Goal: Task Accomplishment & Management: Manage account settings

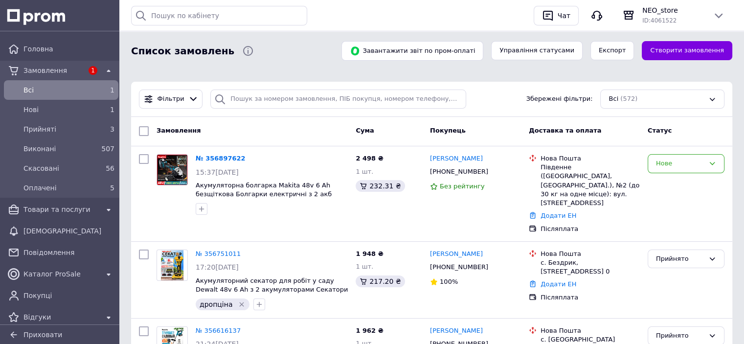
scroll to position [49, 0]
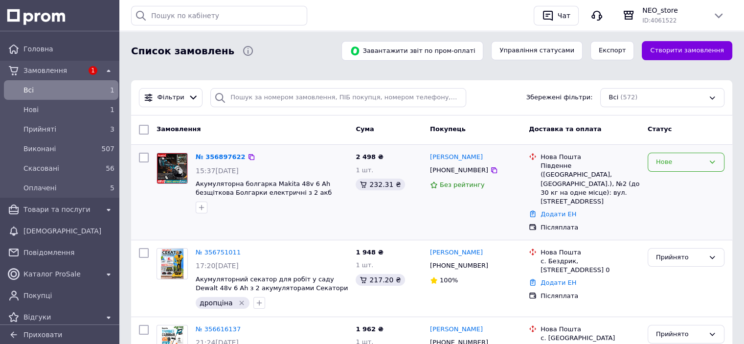
click at [673, 163] on div "Нове" at bounding box center [680, 162] width 48 height 10
click at [664, 181] on li "Прийнято" at bounding box center [686, 183] width 76 height 18
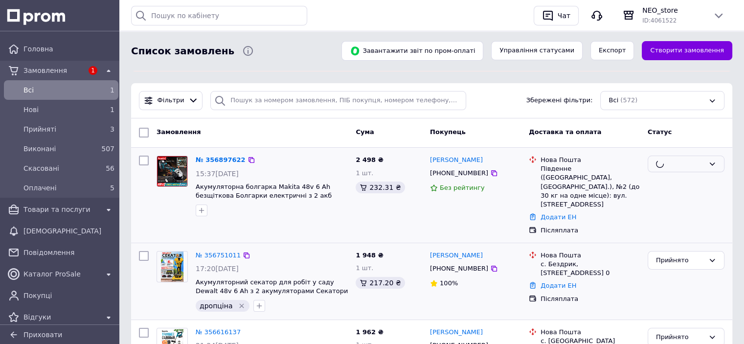
scroll to position [0, 0]
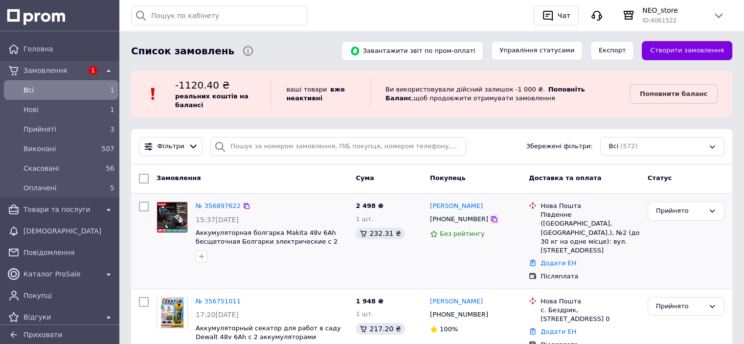
click at [490, 219] on icon at bounding box center [494, 219] width 8 height 8
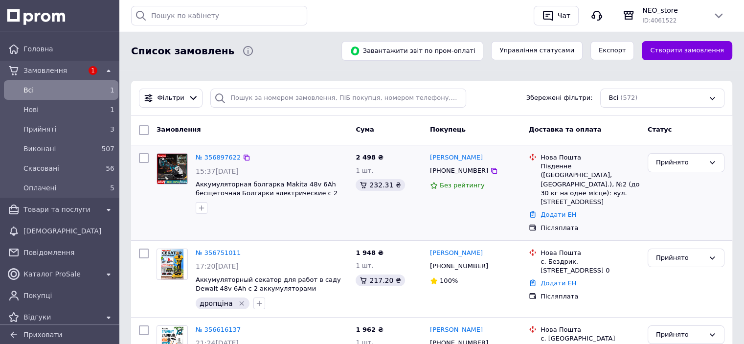
scroll to position [49, 0]
click at [221, 156] on link "№ 356897622" at bounding box center [218, 156] width 45 height 7
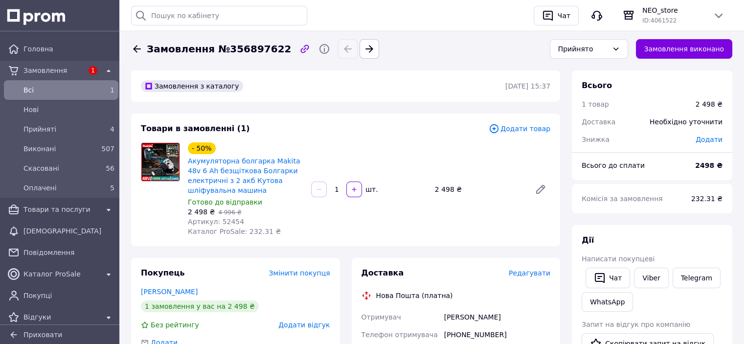
scroll to position [49, 0]
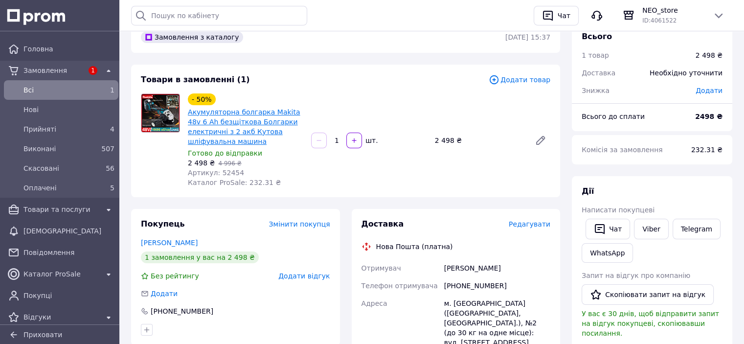
click at [240, 125] on link "Акумуляторна болгарка Makita 48v 6 Ah безщіткова Болгарки електричні з 2 акб Ку…" at bounding box center [244, 126] width 113 height 37
click at [440, 135] on div "2 498 ₴" at bounding box center [479, 141] width 96 height 14
click at [444, 138] on div "2 498 ₴" at bounding box center [479, 141] width 96 height 14
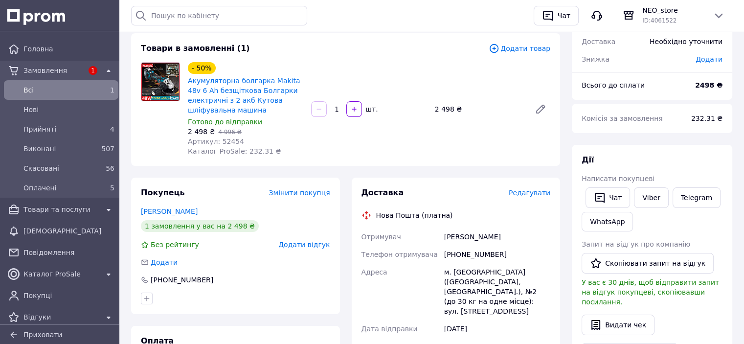
scroll to position [0, 0]
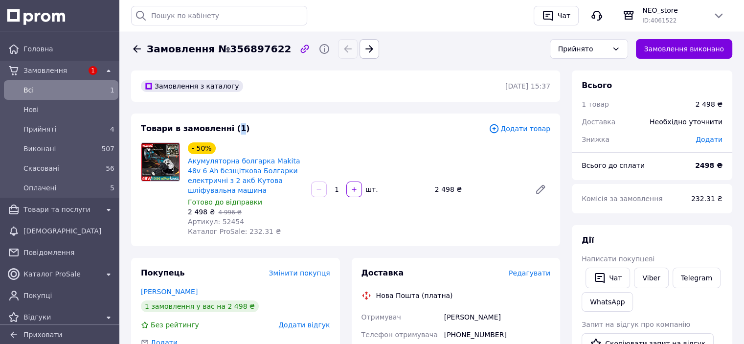
click at [227, 129] on span "Товари в замовленні (1)" at bounding box center [195, 128] width 109 height 9
click at [229, 129] on span "Товари в замовленні (1)" at bounding box center [195, 128] width 109 height 9
click at [231, 131] on span "Товари в замовленні (1)" at bounding box center [195, 128] width 109 height 9
click at [243, 132] on div "Товари в замовленні (1)" at bounding box center [315, 128] width 348 height 11
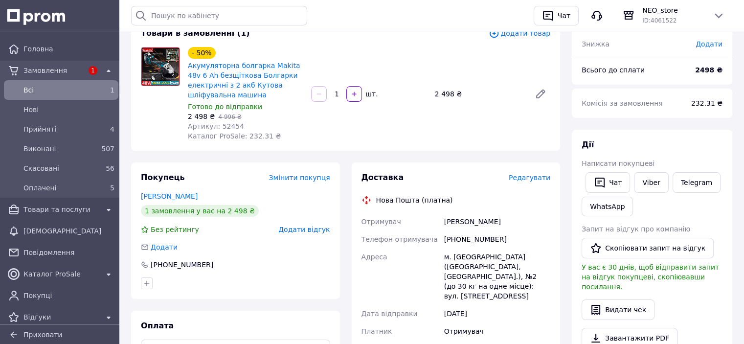
scroll to position [98, 0]
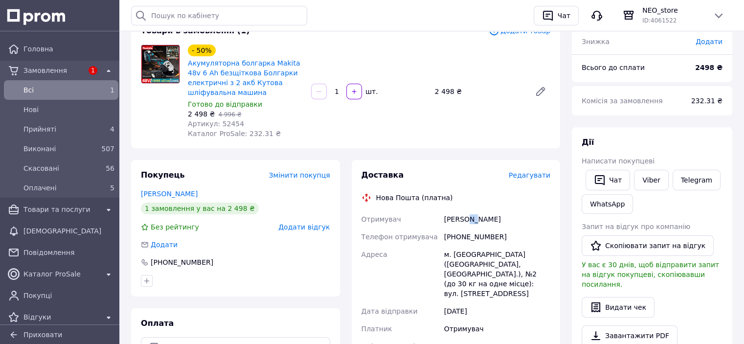
click at [474, 210] on div "[PERSON_NAME]" at bounding box center [497, 219] width 110 height 18
click at [475, 210] on div "[PERSON_NAME]" at bounding box center [497, 219] width 110 height 18
click at [468, 210] on div "[PERSON_NAME]" at bounding box center [497, 219] width 110 height 18
click at [466, 212] on div "[PERSON_NAME]" at bounding box center [497, 219] width 110 height 18
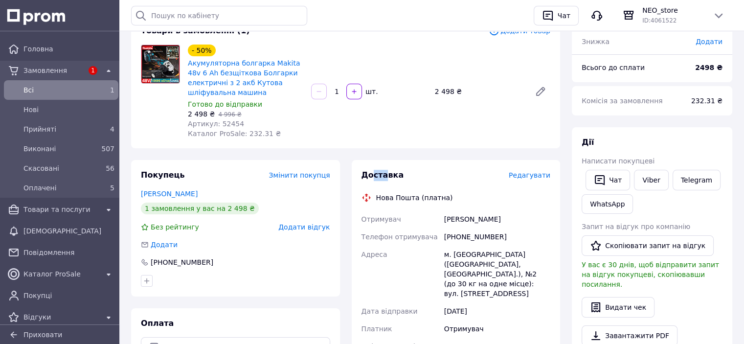
drag, startPoint x: 383, startPoint y: 168, endPoint x: 372, endPoint y: 168, distance: 10.8
click at [372, 170] on span "Доставка" at bounding box center [383, 174] width 43 height 9
drag, startPoint x: 372, startPoint y: 168, endPoint x: 384, endPoint y: 168, distance: 11.7
click at [384, 170] on span "Доставка" at bounding box center [383, 174] width 43 height 9
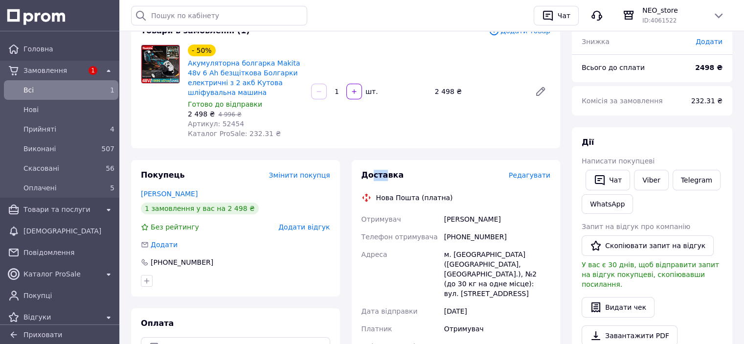
click at [378, 170] on span "Доставка" at bounding box center [383, 174] width 43 height 9
drag, startPoint x: 360, startPoint y: 167, endPoint x: 383, endPoint y: 167, distance: 22.5
click at [383, 167] on div "Доставка Редагувати Нова Пошта (платна) Отримувач [PERSON_NAME] Телефон отримув…" at bounding box center [456, 341] width 209 height 362
click at [383, 170] on span "Доставка" at bounding box center [383, 174] width 43 height 9
click at [461, 211] on div "[PERSON_NAME]" at bounding box center [497, 219] width 110 height 18
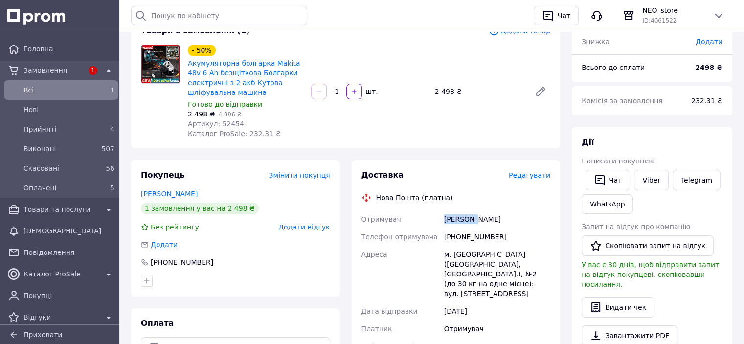
click at [461, 211] on div "[PERSON_NAME]" at bounding box center [497, 219] width 110 height 18
copy div "[PERSON_NAME]"
click at [462, 230] on div "[PHONE_NUMBER]" at bounding box center [497, 237] width 110 height 18
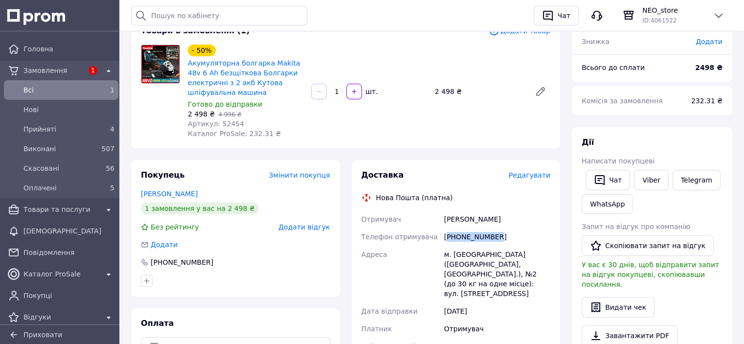
copy div "380666522056"
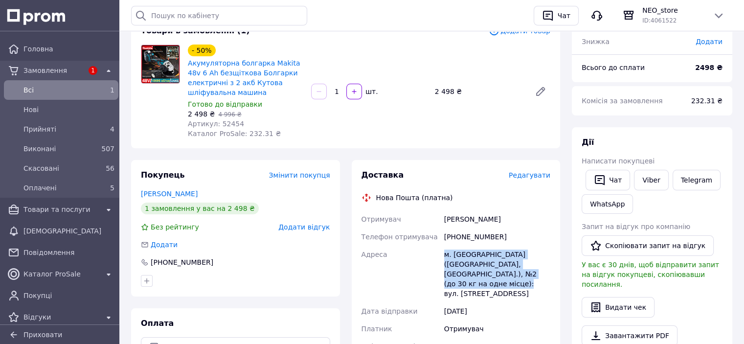
drag, startPoint x: 439, startPoint y: 241, endPoint x: 552, endPoint y: 268, distance: 116.2
click at [552, 268] on div "Доставка Редагувати Нова Пошта (платна) Отримувач [PERSON_NAME] Телефон отримув…" at bounding box center [456, 341] width 209 height 362
copy div "Адреса [PERSON_NAME]. [GEOGRAPHIC_DATA] ([GEOGRAPHIC_DATA], [GEOGRAPHIC_DATA].)…"
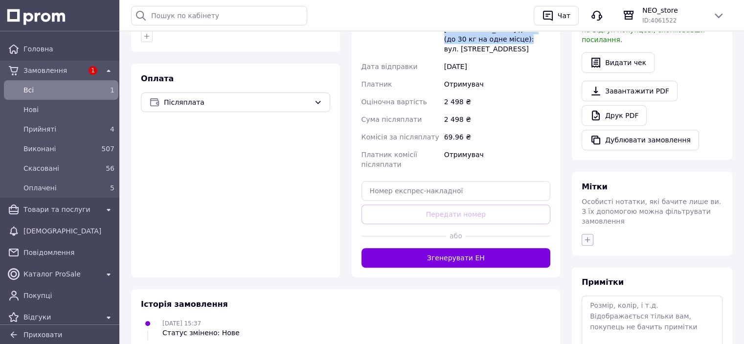
click at [584, 236] on icon "button" at bounding box center [588, 240] width 8 height 8
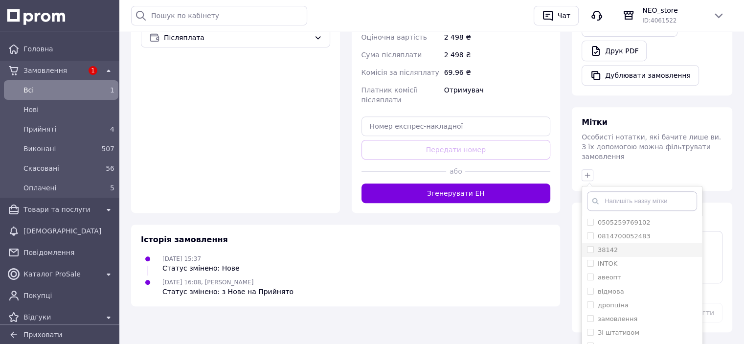
scroll to position [436, 0]
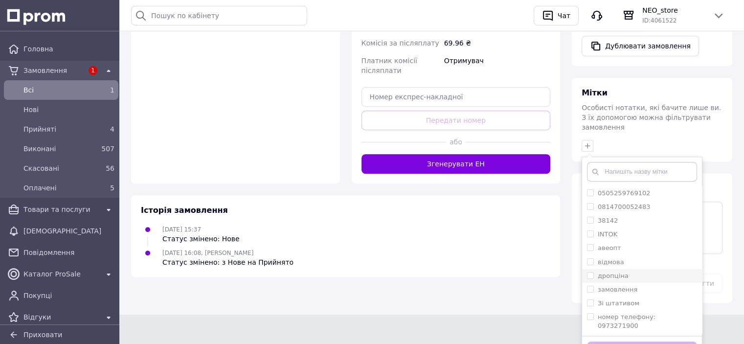
click at [609, 272] on label "дропціна" at bounding box center [613, 275] width 31 height 7
checkbox input "true"
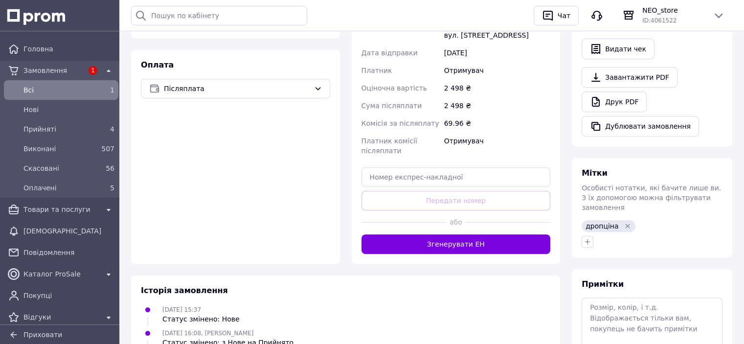
scroll to position [0, 0]
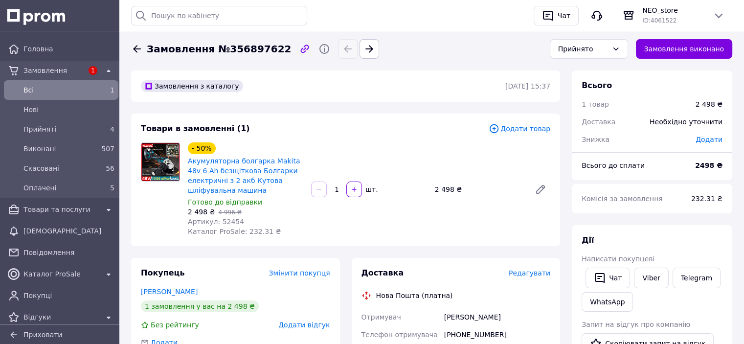
click at [99, 92] on div "1" at bounding box center [107, 90] width 16 height 10
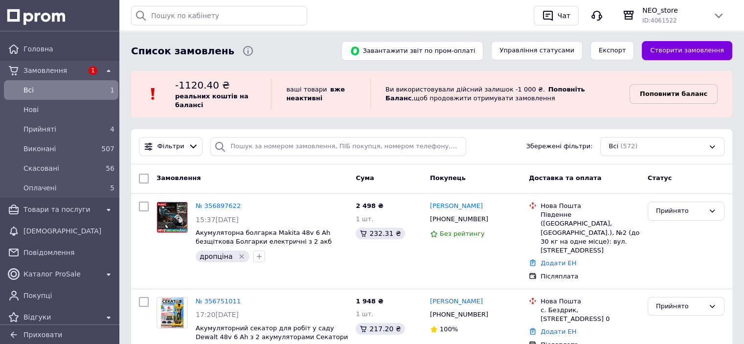
click at [683, 96] on b "Поповнити баланс" at bounding box center [674, 93] width 68 height 7
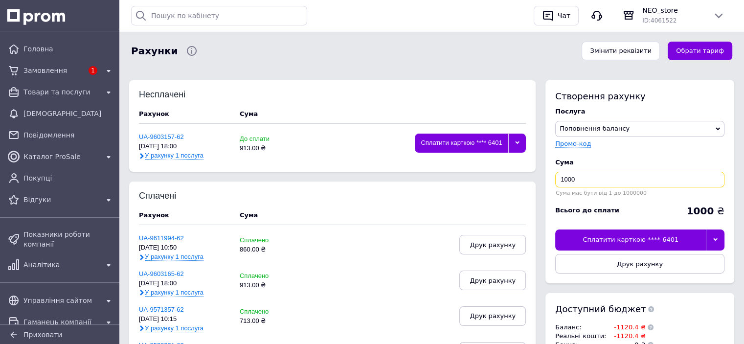
click at [592, 174] on input "1000" at bounding box center [639, 180] width 169 height 16
type input "1121"
click at [722, 233] on div at bounding box center [715, 239] width 19 height 21
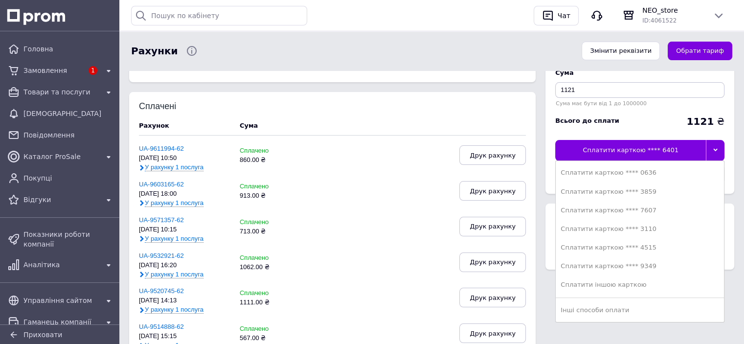
scroll to position [245, 0]
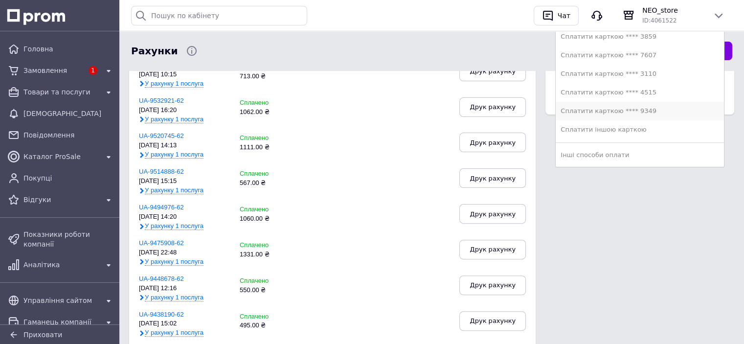
click at [630, 113] on div "Сплатити карткою **** 9349" at bounding box center [640, 111] width 159 height 9
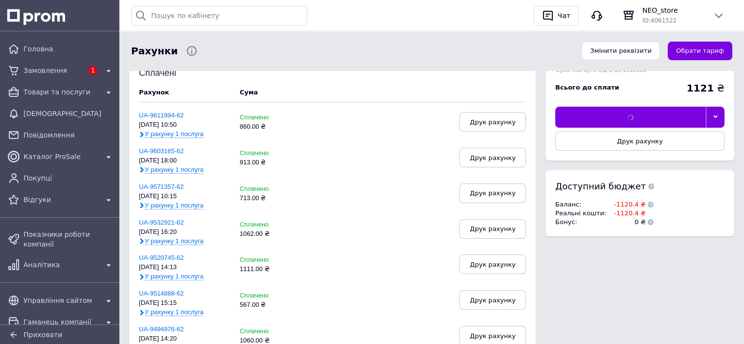
scroll to position [49, 0]
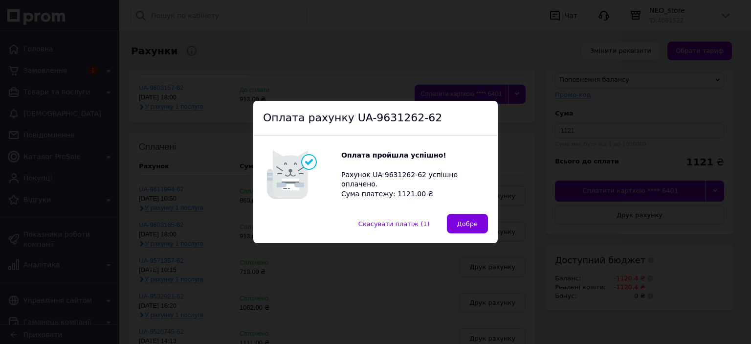
click at [469, 227] on span "Добре" at bounding box center [467, 223] width 21 height 7
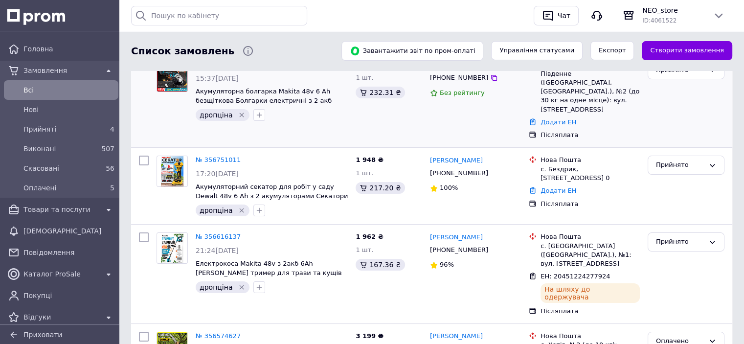
scroll to position [98, 0]
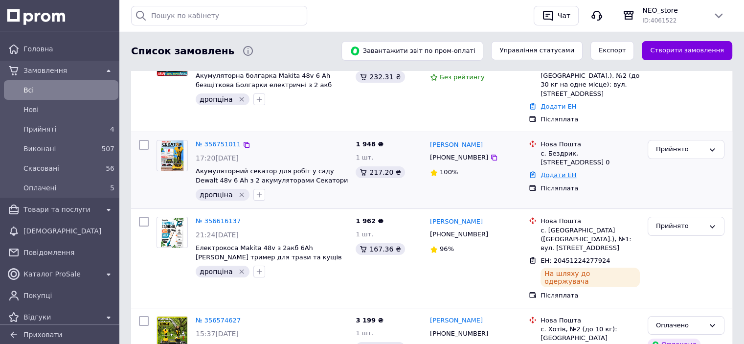
click at [564, 171] on link "Додати ЕН" at bounding box center [559, 174] width 36 height 7
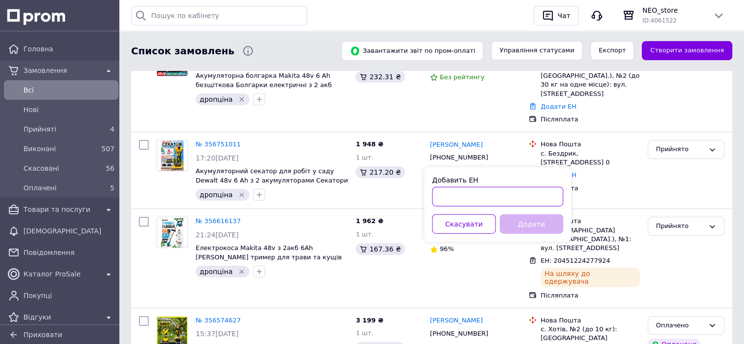
click at [526, 188] on input "Добавить ЕН" at bounding box center [497, 197] width 131 height 20
paste input "20451225123771"
type input "20451225123771"
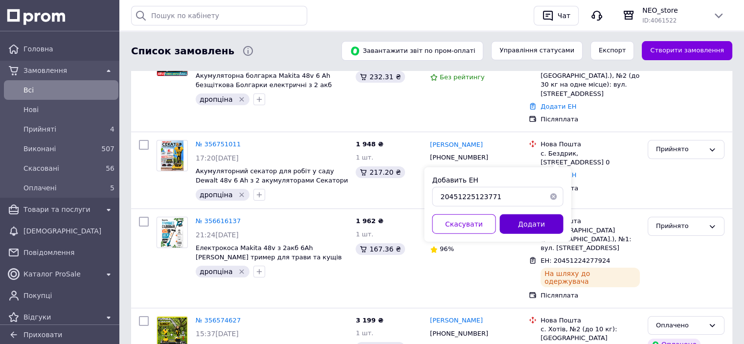
click at [544, 219] on button "Додати" at bounding box center [532, 224] width 64 height 20
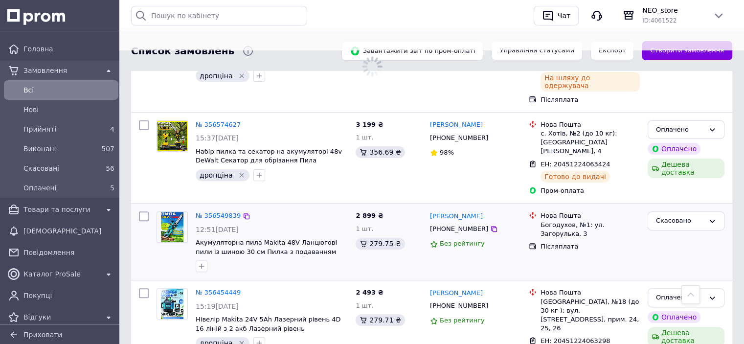
scroll to position [503, 0]
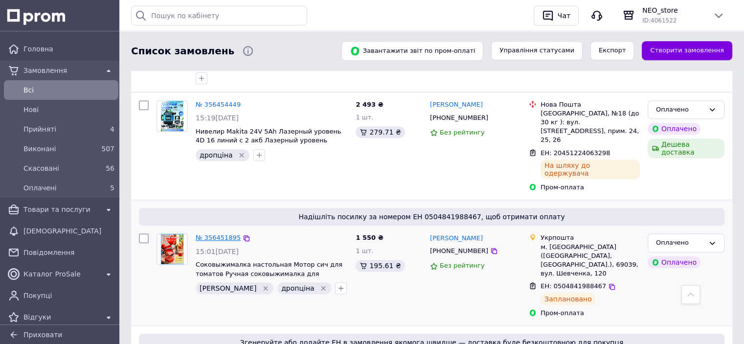
click at [220, 234] on link "№ 356451895" at bounding box center [218, 237] width 45 height 7
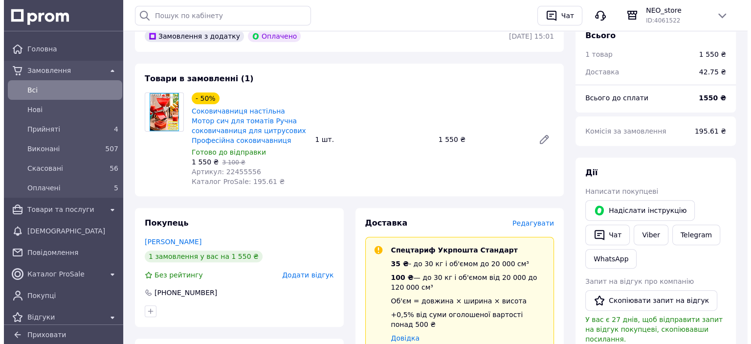
scroll to position [440, 0]
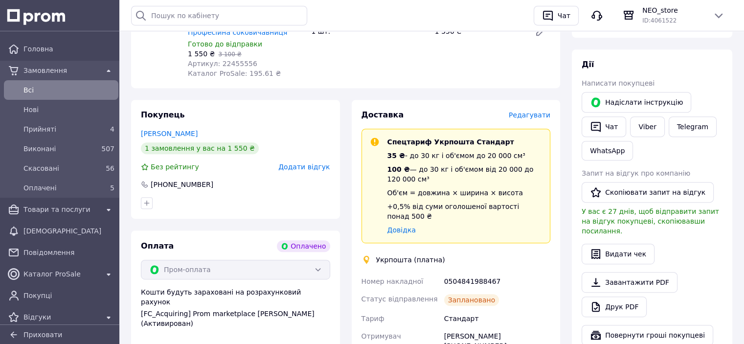
click at [537, 117] on span "Редагувати" at bounding box center [530, 115] width 42 height 8
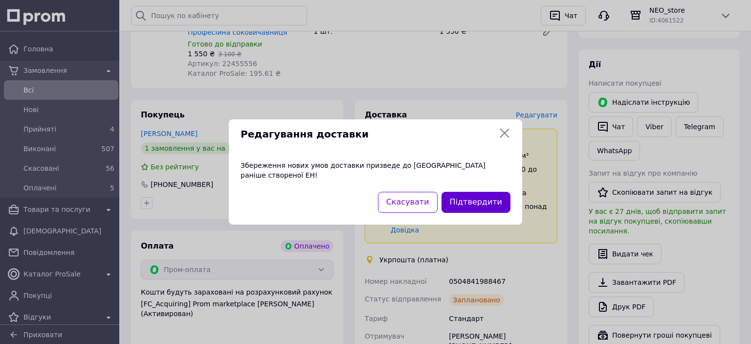
click at [481, 196] on button "Підтвердити" at bounding box center [476, 202] width 69 height 21
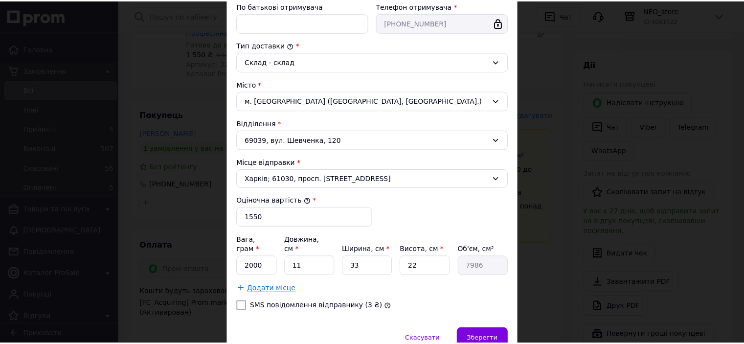
scroll to position [266, 0]
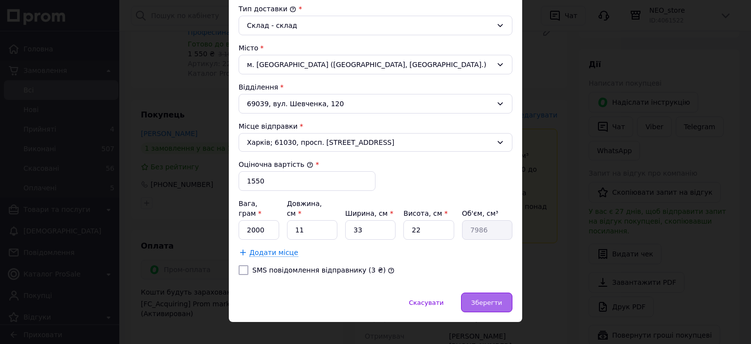
click at [493, 299] on span "Зберегти" at bounding box center [487, 302] width 31 height 7
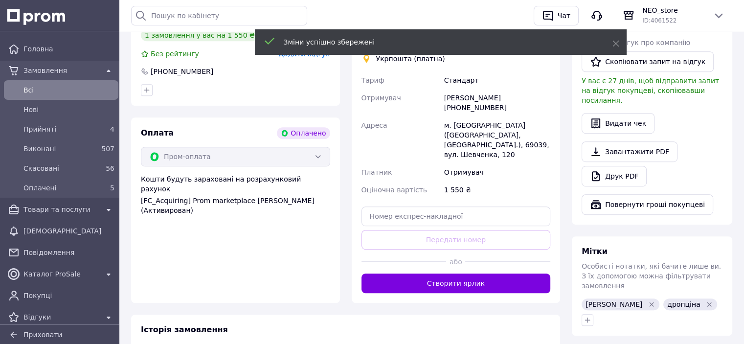
scroll to position [636, 0]
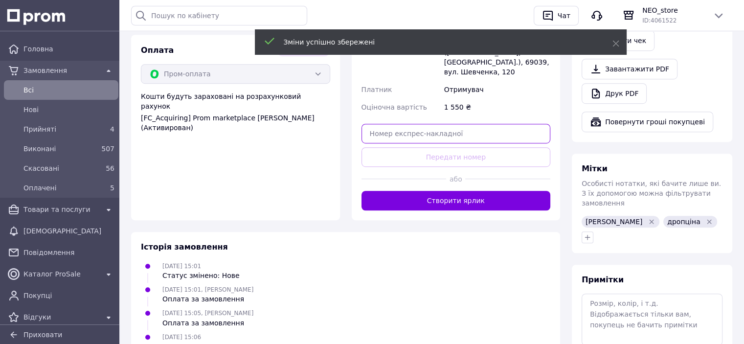
click at [450, 135] on div "Доставка Редагувати Вкажіть номер експрес-накладної Обов'язково введіть номер е…" at bounding box center [456, 62] width 189 height 296
click at [456, 130] on input "text" at bounding box center [456, 134] width 189 height 20
paste input "0505351914488"
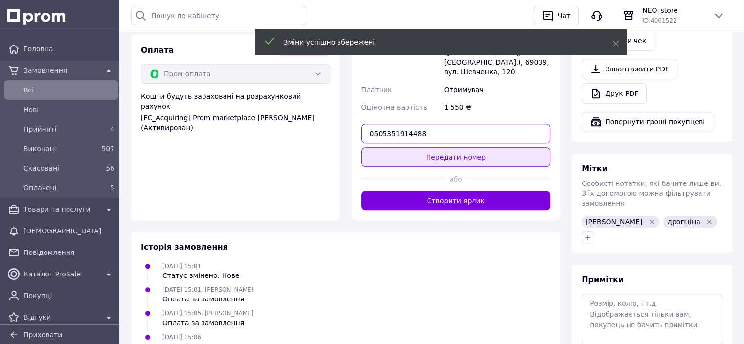
type input "0505351914488"
click at [479, 151] on button "Передати номер" at bounding box center [456, 157] width 189 height 20
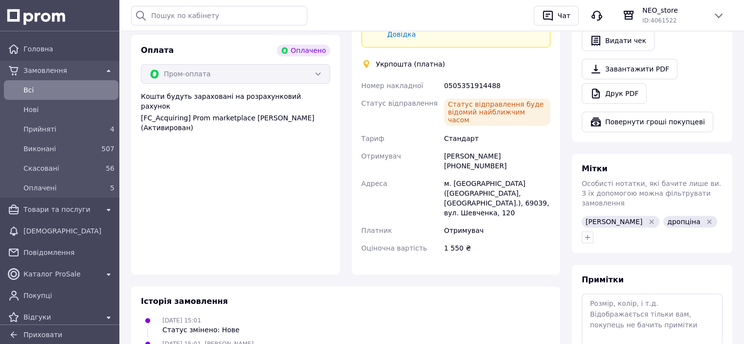
click at [648, 218] on icon "Видалити мітку" at bounding box center [652, 222] width 8 height 8
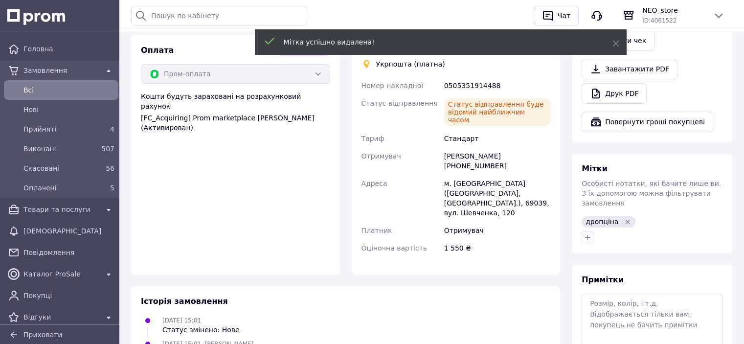
click at [80, 92] on span "Всi" at bounding box center [68, 90] width 91 height 10
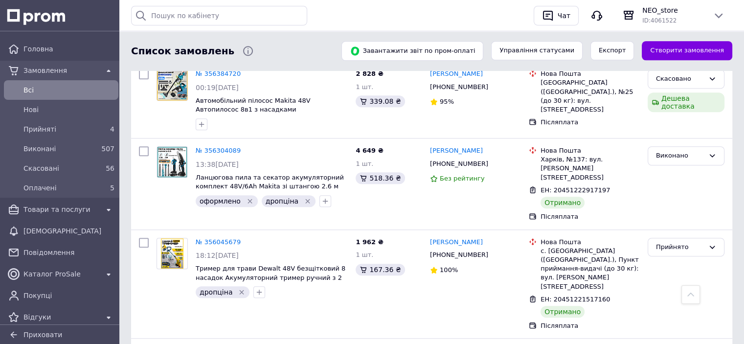
scroll to position [734, 0]
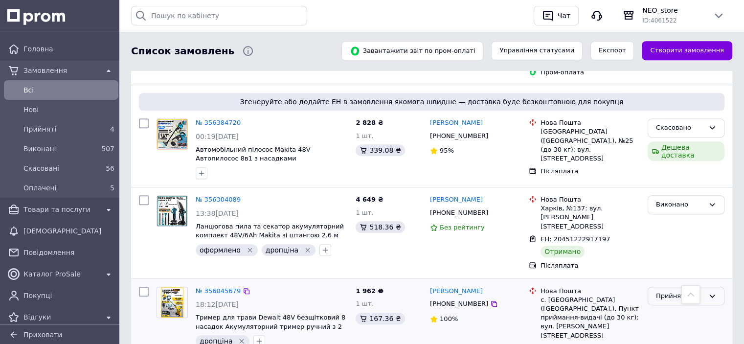
click at [672, 291] on div "Прийнято" at bounding box center [680, 296] width 48 height 10
click at [661, 307] on li "Виконано" at bounding box center [686, 316] width 76 height 18
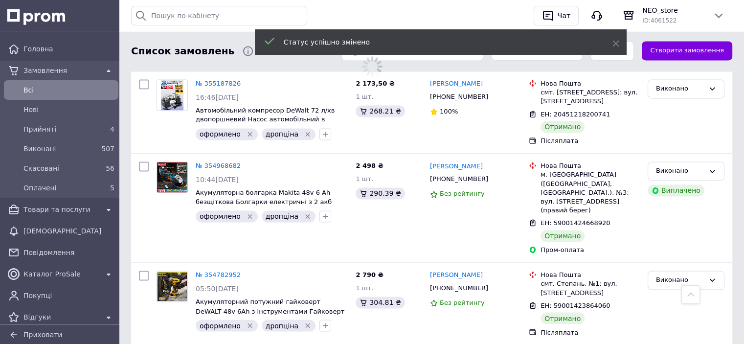
scroll to position [1566, 0]
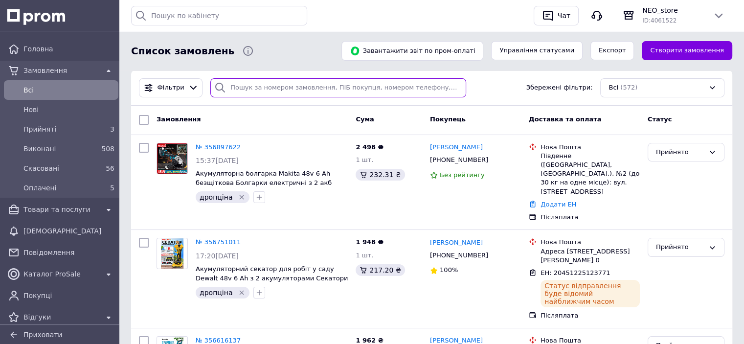
click at [309, 89] on input "search" at bounding box center [338, 87] width 256 height 19
paste input "Сунка"
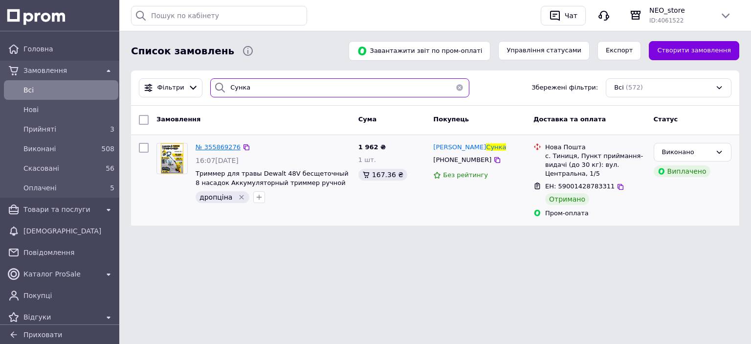
type input "Сунка"
click at [213, 143] on span "№ 355869276" at bounding box center [218, 146] width 45 height 7
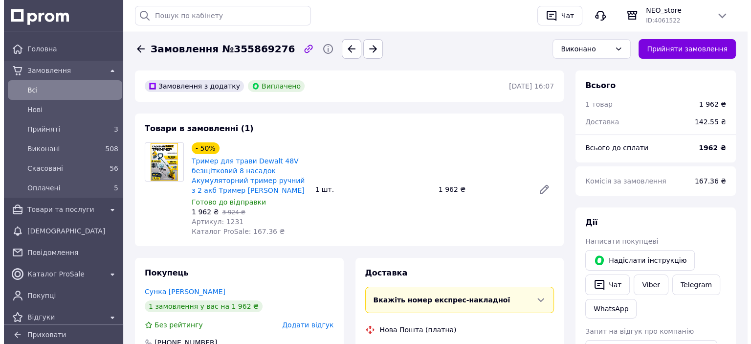
scroll to position [197, 0]
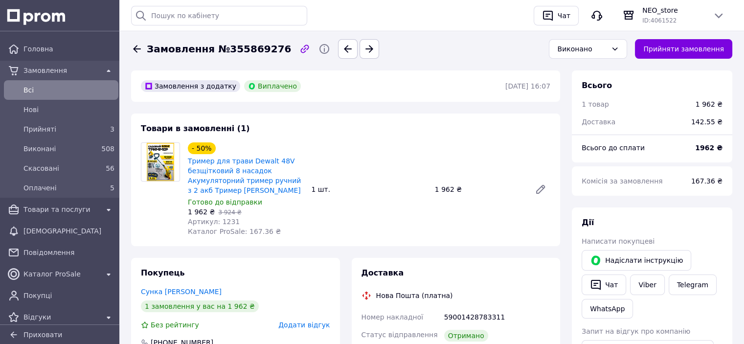
click at [254, 47] on span "Замовлення №355869276" at bounding box center [219, 49] width 144 height 14
click at [254, 48] on span "Замовлення №355869276" at bounding box center [219, 49] width 144 height 14
copy span "355869276"
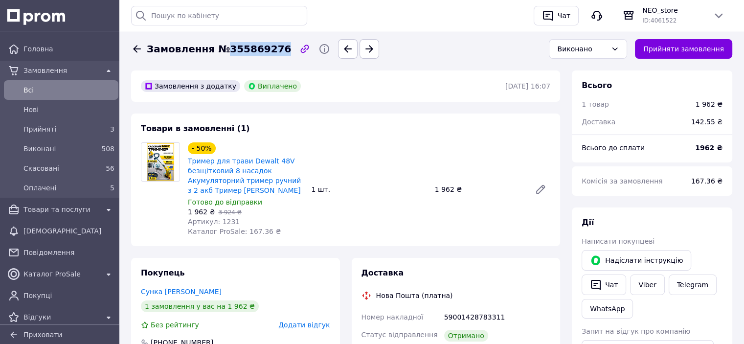
click at [110, 92] on span "Всi" at bounding box center [68, 90] width 91 height 10
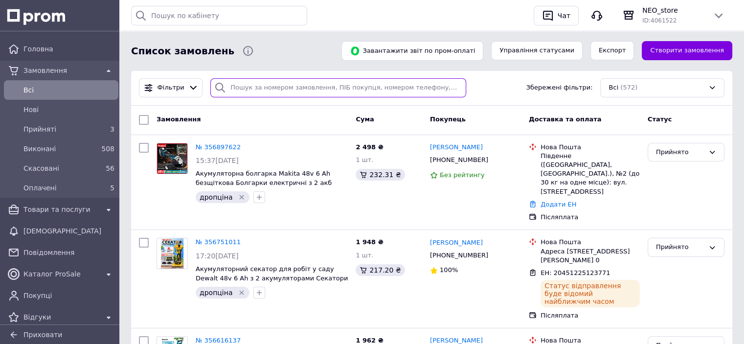
click at [360, 92] on input "search" at bounding box center [338, 87] width 256 height 19
paste input "Лисак"
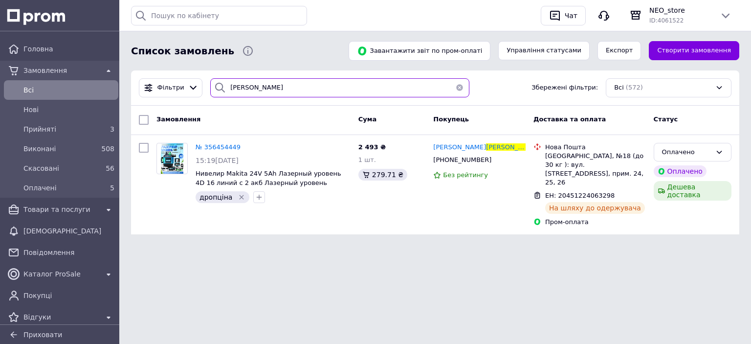
type input "Лисак"
